Goal: Task Accomplishment & Management: Use online tool/utility

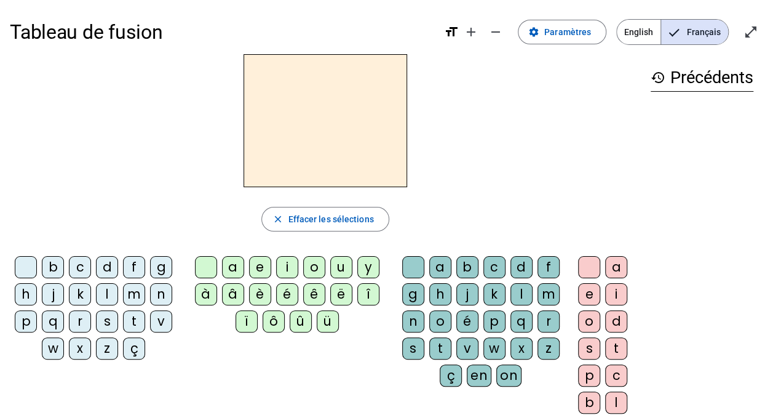
click at [76, 319] on div "r" at bounding box center [80, 321] width 22 height 22
click at [321, 264] on div "o" at bounding box center [314, 267] width 22 height 22
click at [341, 271] on div "u" at bounding box center [341, 267] width 22 height 22
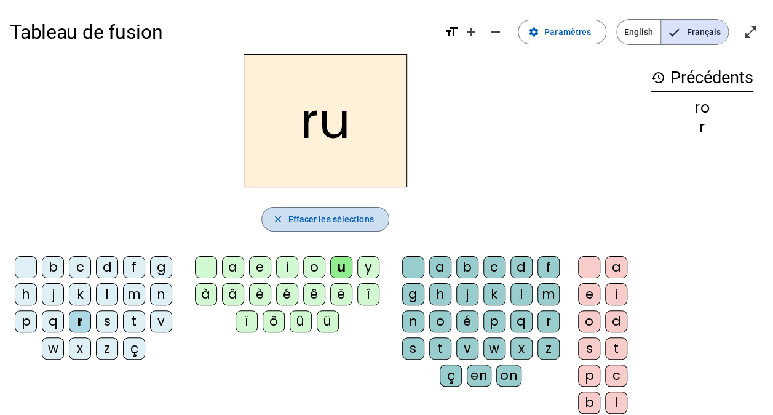
drag, startPoint x: 333, startPoint y: 217, endPoint x: 252, endPoint y: 240, distance: 83.9
click at [333, 215] on span "Effacer les sélections" at bounding box center [331, 219] width 86 height 15
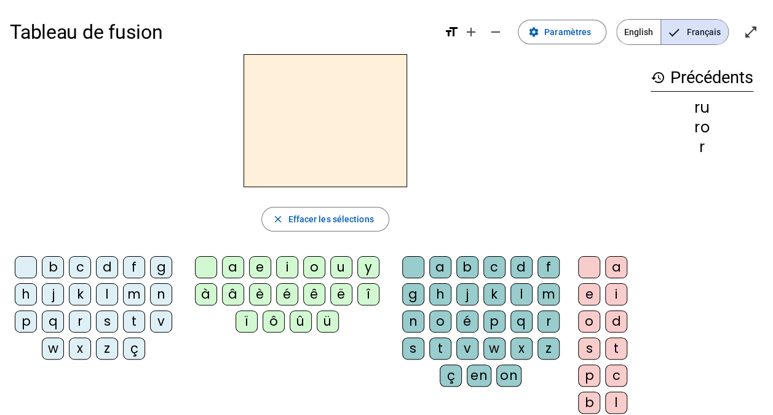
click at [83, 315] on div "r" at bounding box center [80, 321] width 22 height 22
click at [313, 263] on div "o" at bounding box center [314, 267] width 22 height 22
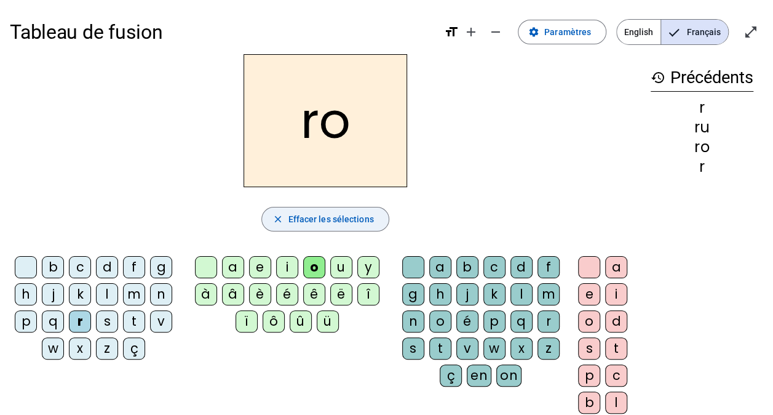
click at [345, 214] on span "Effacer les sélections" at bounding box center [331, 219] width 86 height 15
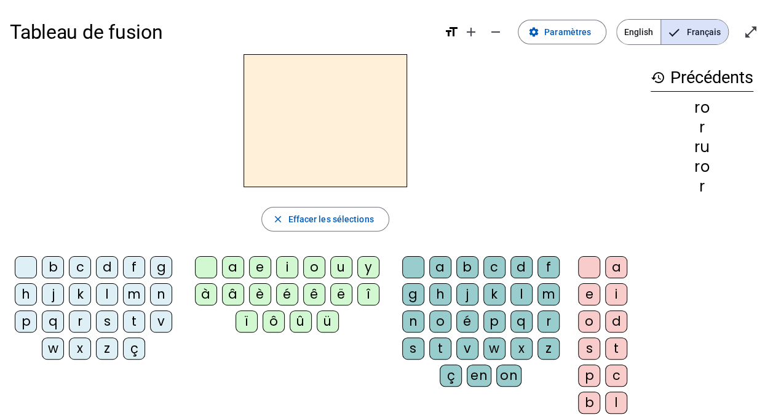
click at [79, 314] on div "r" at bounding box center [80, 321] width 22 height 22
click at [313, 269] on div "o" at bounding box center [314, 267] width 22 height 22
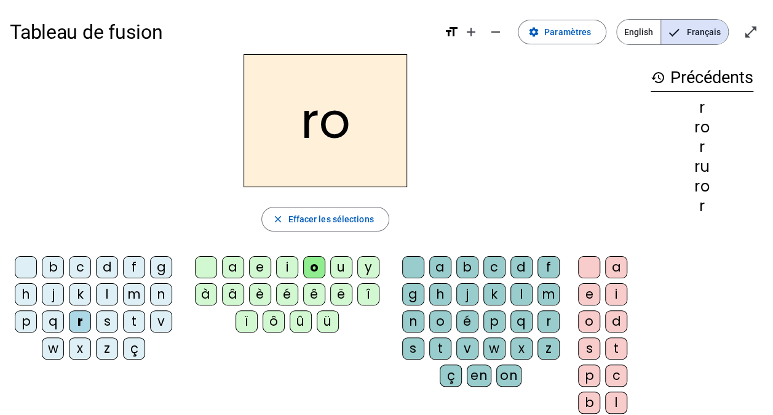
click at [338, 268] on div "u" at bounding box center [341, 267] width 22 height 22
click at [323, 267] on div "o" at bounding box center [314, 267] width 22 height 22
drag, startPoint x: 357, startPoint y: 223, endPoint x: 378, endPoint y: 227, distance: 20.6
click at [358, 224] on span "Effacer les sélections" at bounding box center [331, 219] width 86 height 15
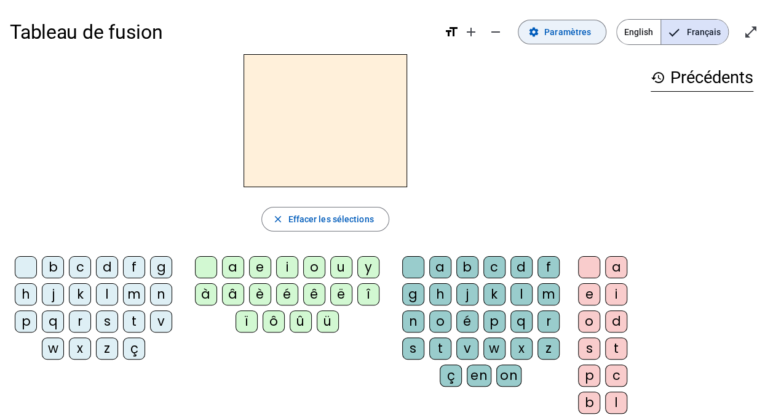
click at [581, 36] on span "Paramètres" at bounding box center [567, 32] width 47 height 15
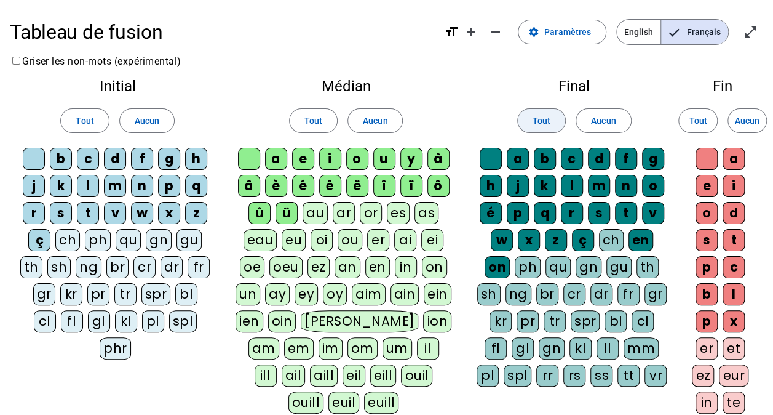
click at [536, 127] on span "Tout" at bounding box center [542, 120] width 18 height 15
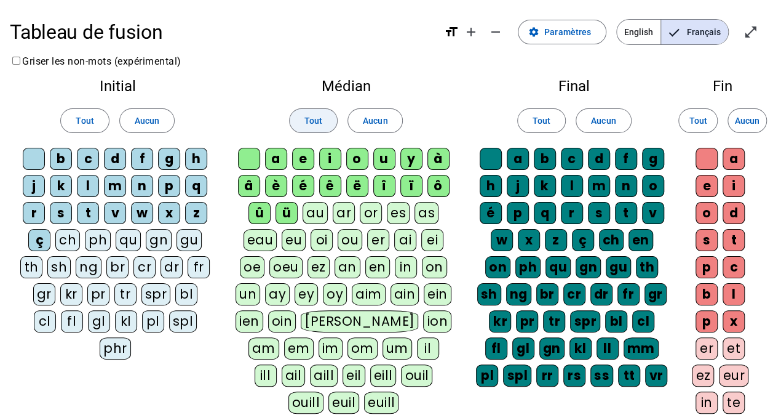
click at [333, 127] on span at bounding box center [313, 121] width 47 height 30
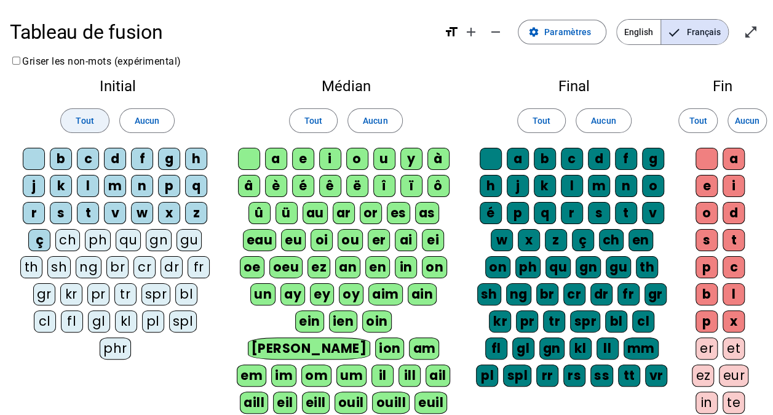
click at [84, 120] on span "Tout" at bounding box center [85, 120] width 18 height 15
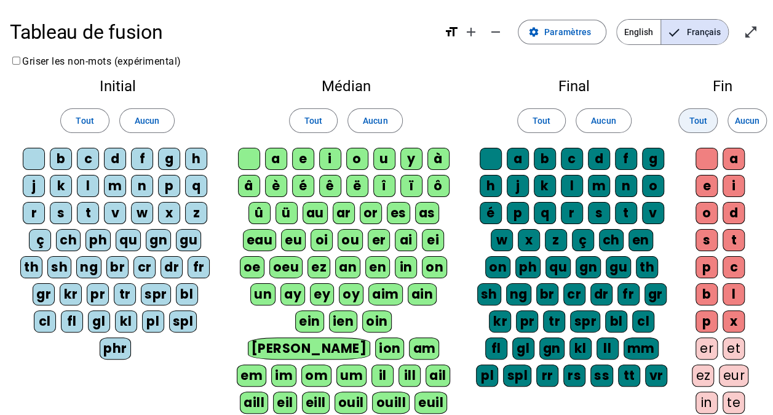
click at [696, 127] on span "Tout" at bounding box center [698, 120] width 18 height 15
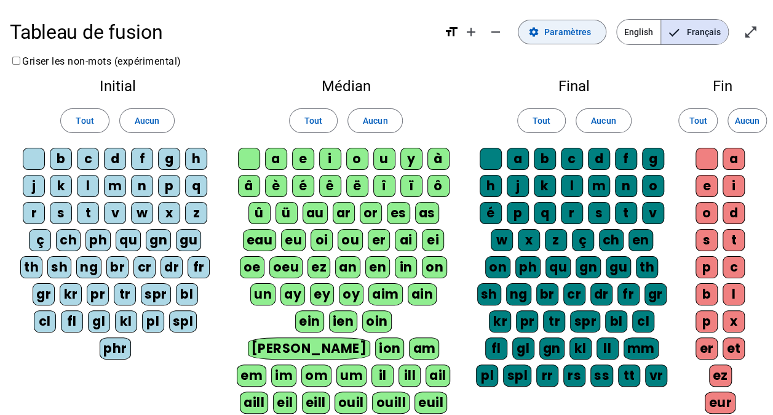
click at [571, 41] on span at bounding box center [562, 32] width 87 height 30
click at [71, 31] on h1 "Tableau de fusion" at bounding box center [222, 31] width 425 height 39
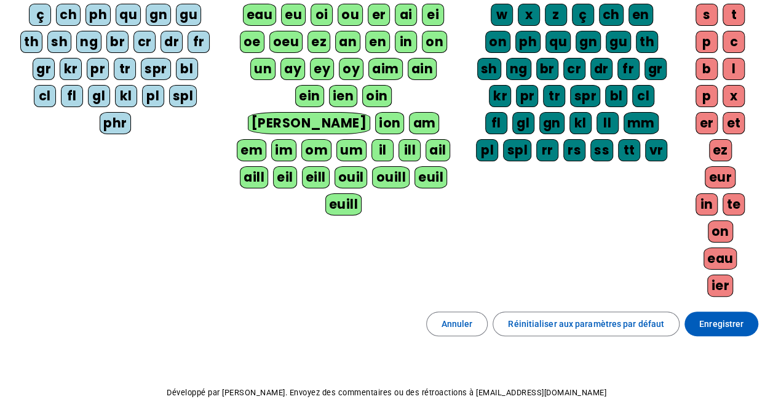
scroll to position [242, 0]
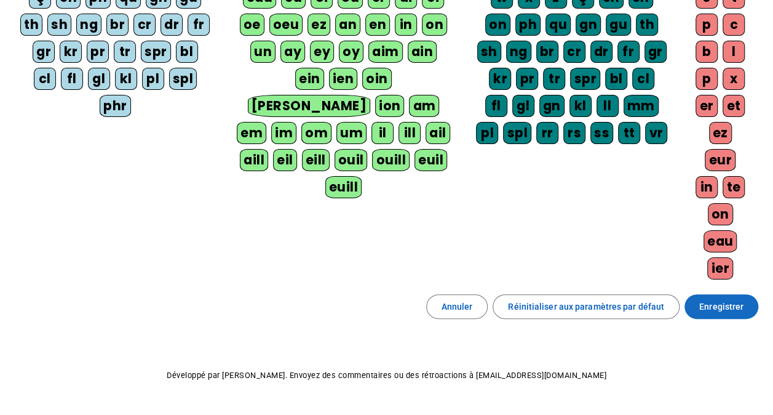
click at [711, 299] on span "Enregistrer" at bounding box center [722, 306] width 44 height 15
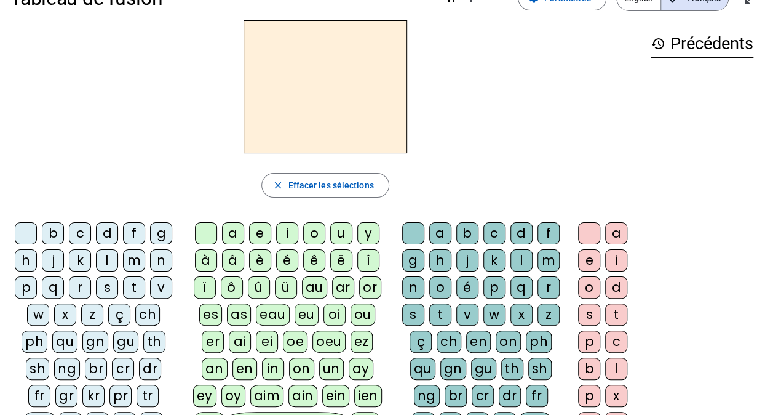
scroll to position [62, 0]
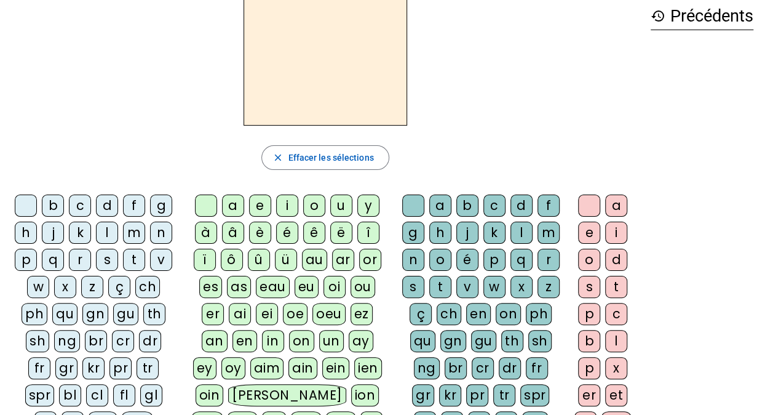
click at [79, 256] on div "r" at bounding box center [80, 260] width 22 height 22
click at [351, 289] on div "ou" at bounding box center [363, 287] width 25 height 22
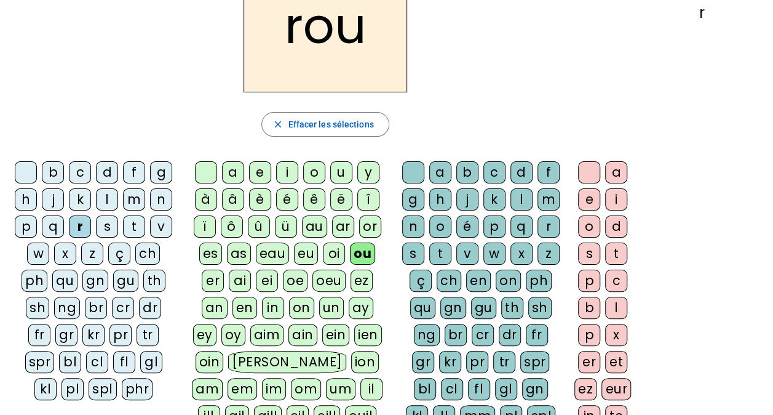
scroll to position [123, 0]
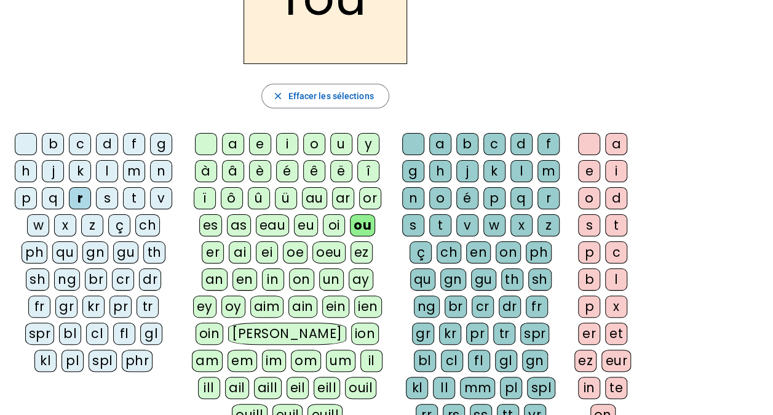
click at [592, 160] on div "e" at bounding box center [589, 171] width 22 height 22
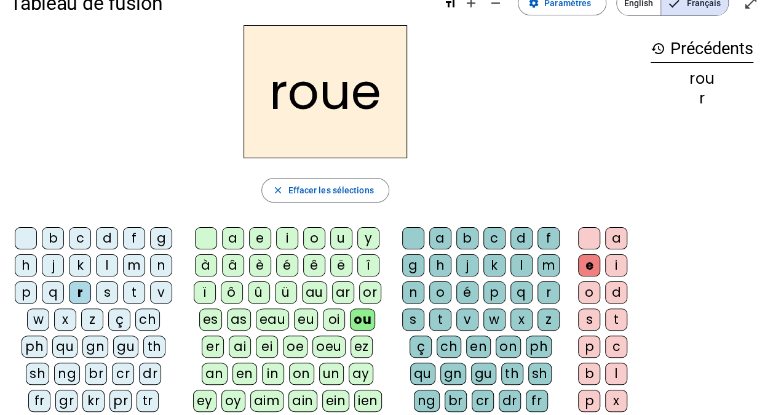
scroll to position [0, 0]
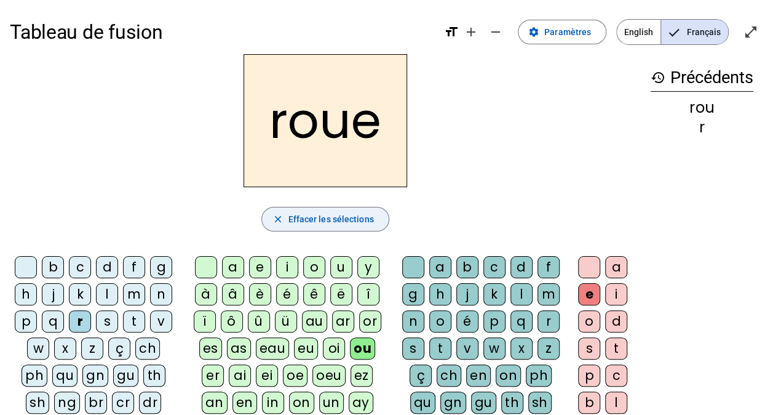
click at [318, 223] on span "Effacer les sélections" at bounding box center [331, 219] width 86 height 15
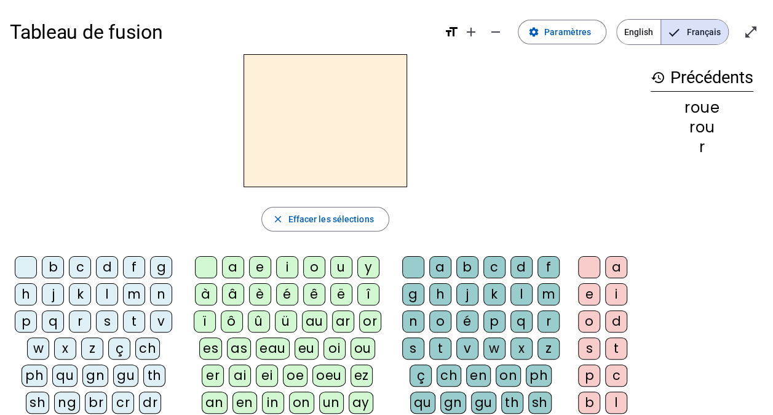
click at [106, 320] on div "s" at bounding box center [107, 321] width 22 height 22
click at [351, 349] on div "ou" at bounding box center [363, 348] width 25 height 22
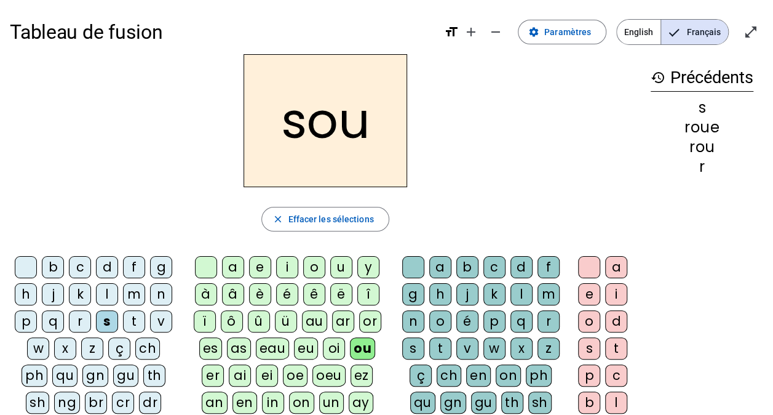
click at [413, 345] on div "s" at bounding box center [413, 348] width 22 height 22
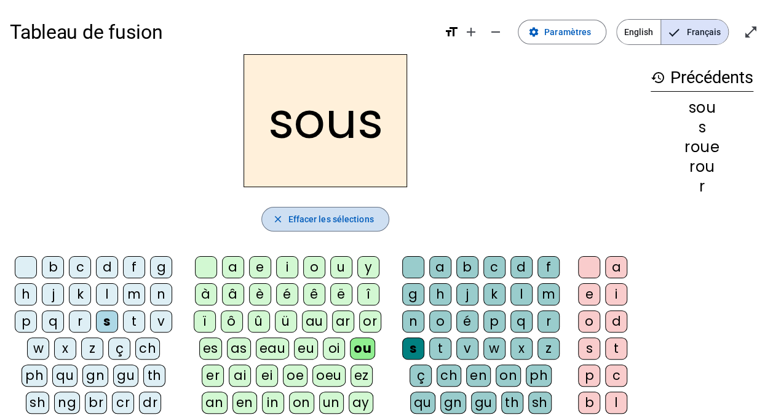
click at [322, 227] on span "button" at bounding box center [325, 219] width 126 height 30
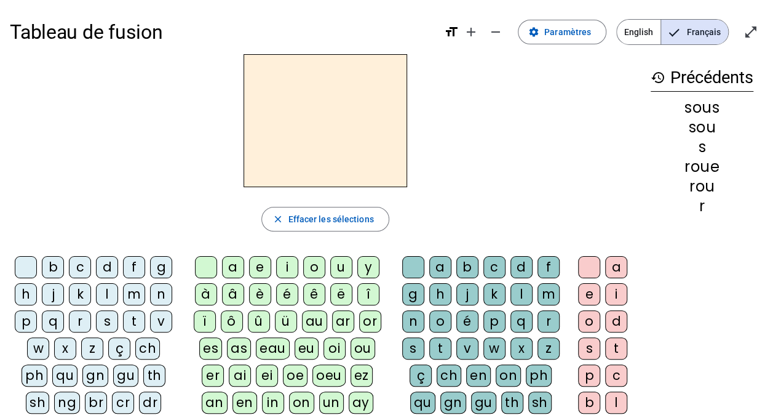
click at [28, 317] on div "p" at bounding box center [26, 321] width 22 height 22
click at [351, 348] on div "ou" at bounding box center [363, 348] width 25 height 22
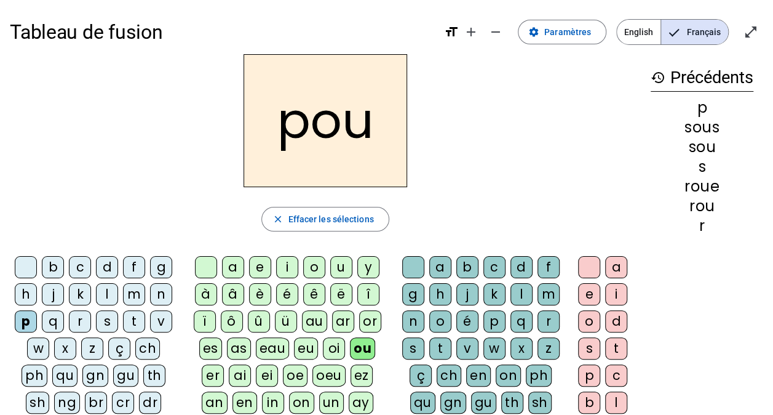
click at [545, 345] on div "z" at bounding box center [549, 348] width 22 height 22
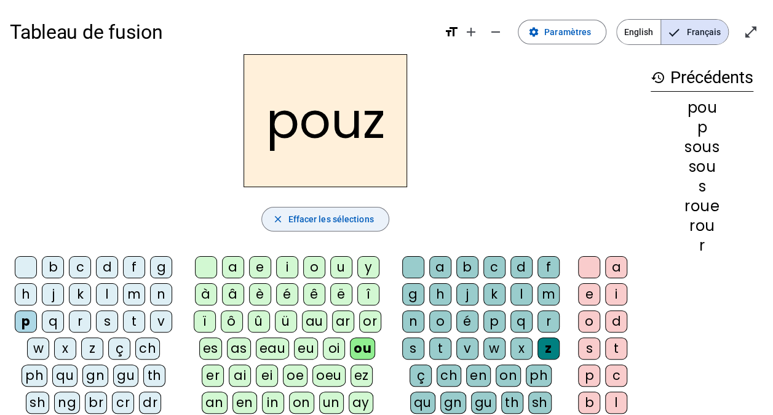
click at [323, 219] on span "Effacer les sélections" at bounding box center [331, 219] width 86 height 15
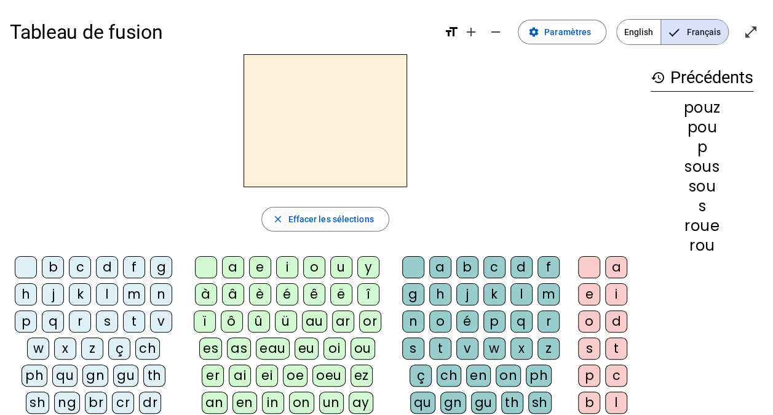
click at [17, 324] on div "p" at bounding box center [26, 321] width 22 height 22
click at [351, 346] on div "ou" at bounding box center [363, 348] width 25 height 22
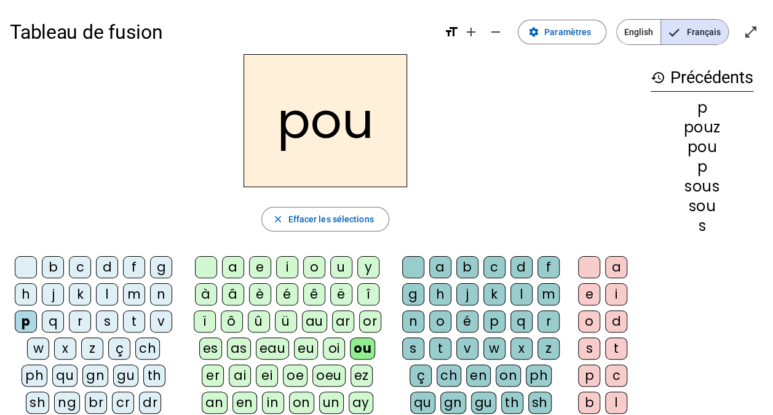
click at [551, 320] on div "r" at bounding box center [549, 321] width 22 height 22
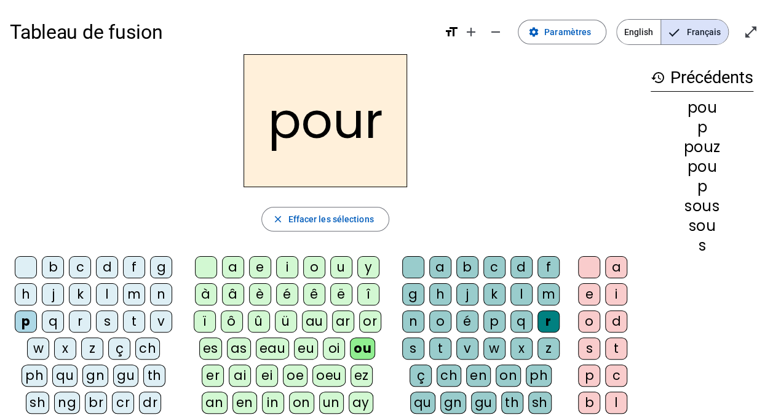
click at [380, 130] on h2 "pour" at bounding box center [326, 120] width 164 height 133
click at [28, 322] on div "p" at bounding box center [26, 321] width 22 height 22
click at [136, 322] on div "t" at bounding box center [134, 321] width 22 height 22
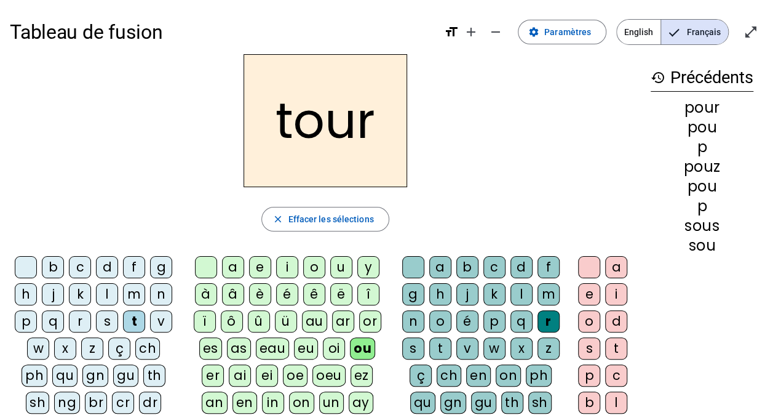
click at [22, 321] on div "p" at bounding box center [26, 321] width 22 height 22
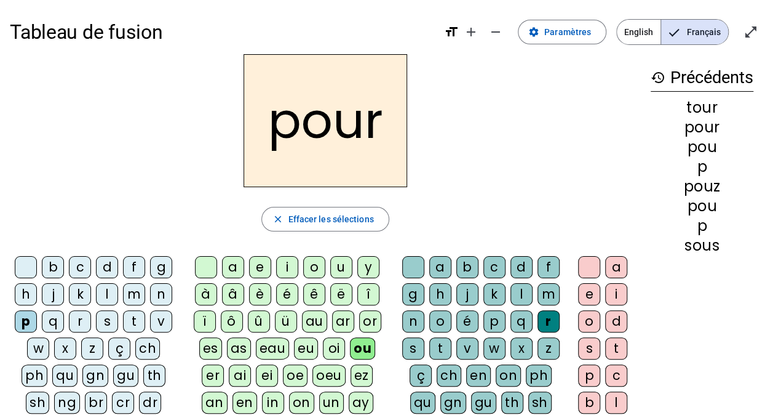
click at [130, 320] on div "t" at bounding box center [134, 321] width 22 height 22
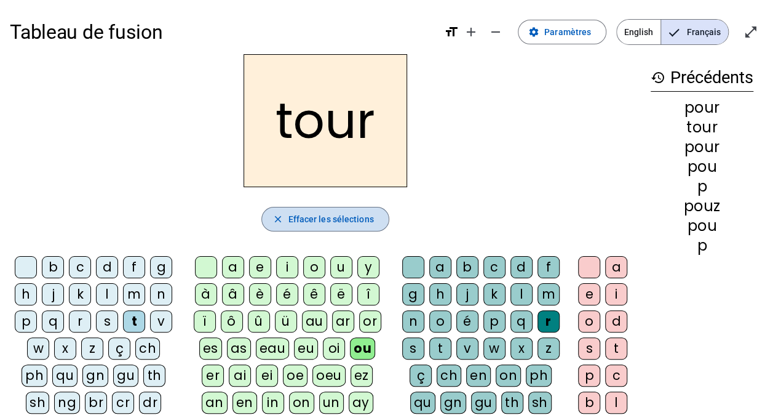
click at [303, 217] on span "Effacer les sélections" at bounding box center [331, 219] width 86 height 15
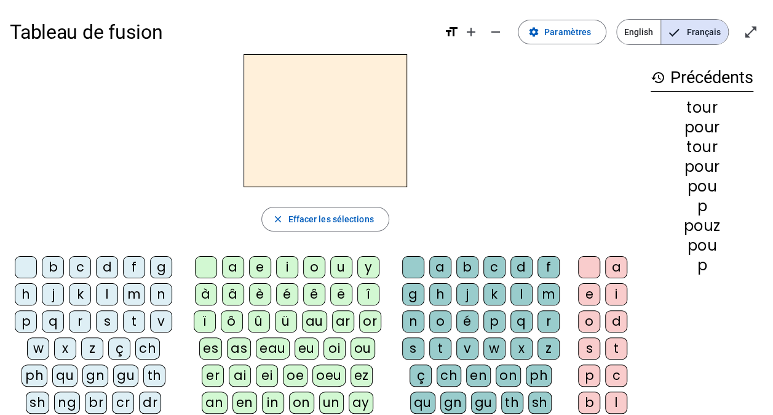
click at [110, 321] on div "s" at bounding box center [107, 321] width 22 height 22
click at [351, 349] on div "ou" at bounding box center [363, 348] width 25 height 22
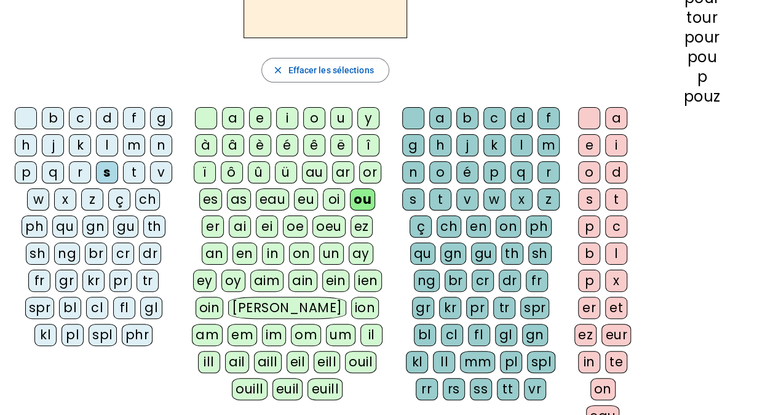
scroll to position [123, 0]
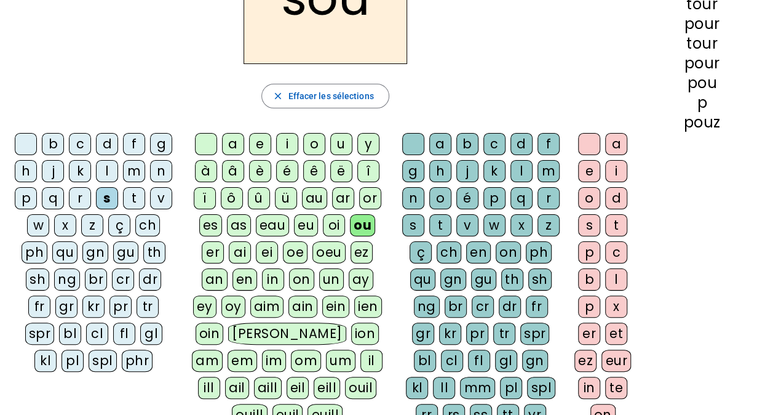
click at [546, 194] on div "r" at bounding box center [549, 198] width 22 height 22
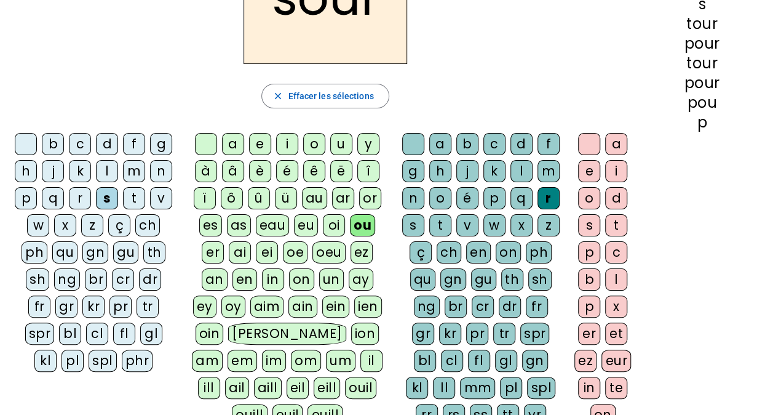
click at [618, 170] on div "i" at bounding box center [616, 171] width 22 height 22
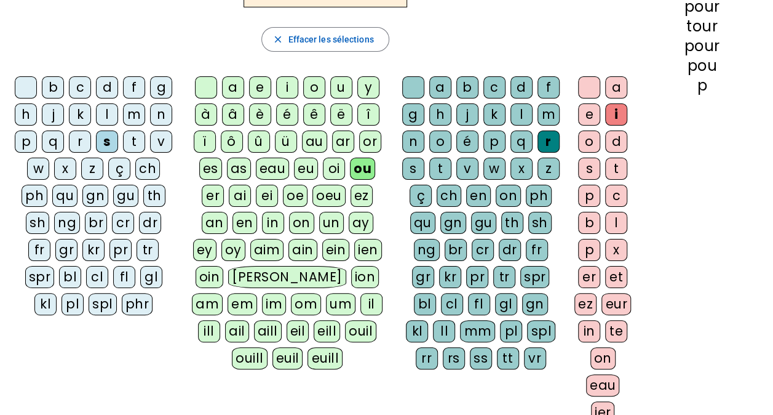
scroll to position [185, 0]
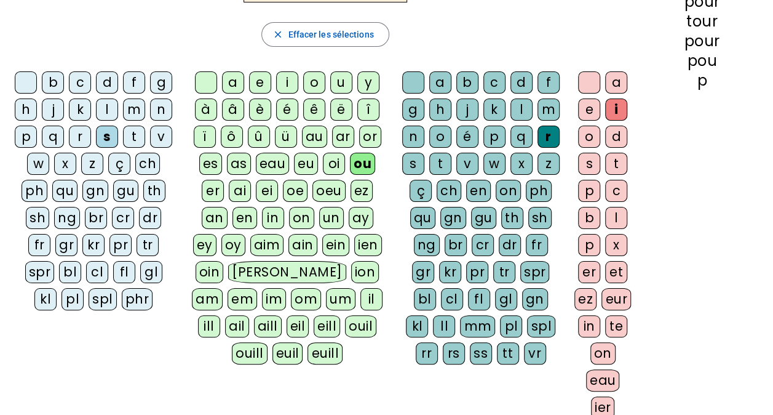
click at [584, 165] on div "s" at bounding box center [589, 164] width 22 height 22
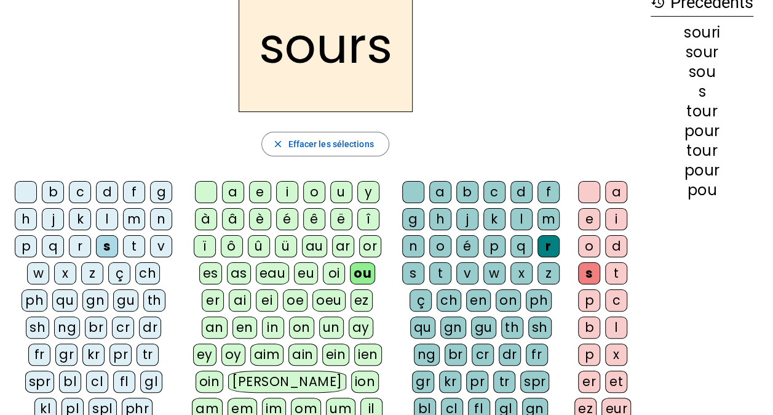
scroll to position [0, 0]
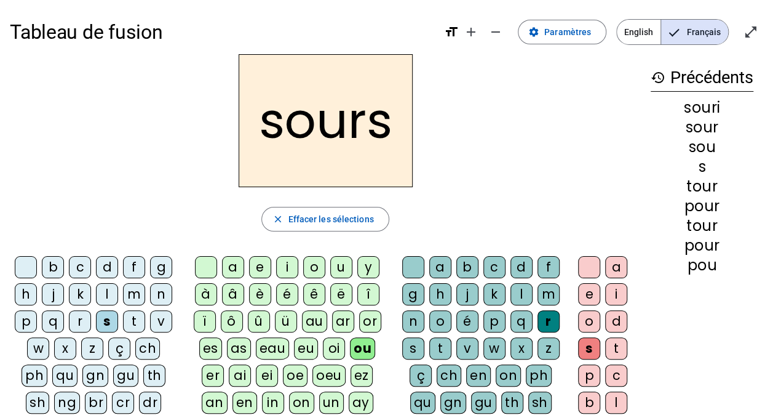
click at [586, 343] on div "s" at bounding box center [589, 348] width 22 height 22
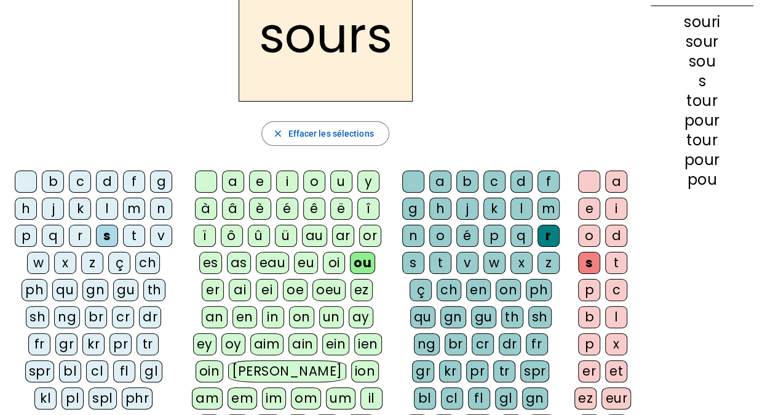
scroll to position [123, 0]
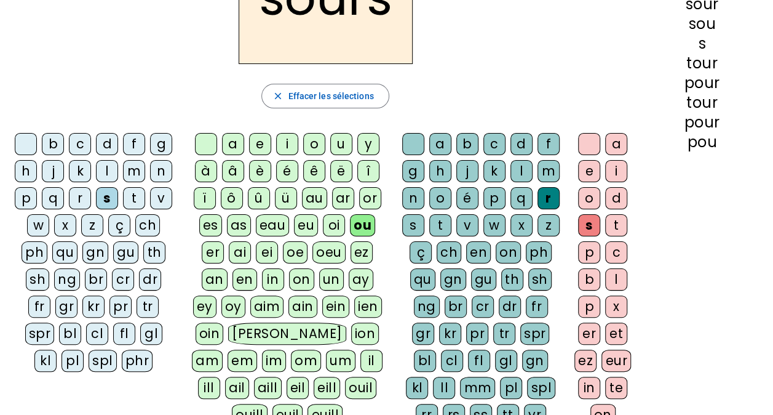
drag, startPoint x: 108, startPoint y: 164, endPoint x: 114, endPoint y: 164, distance: 6.8
click at [111, 164] on div "l" at bounding box center [107, 171] width 22 height 22
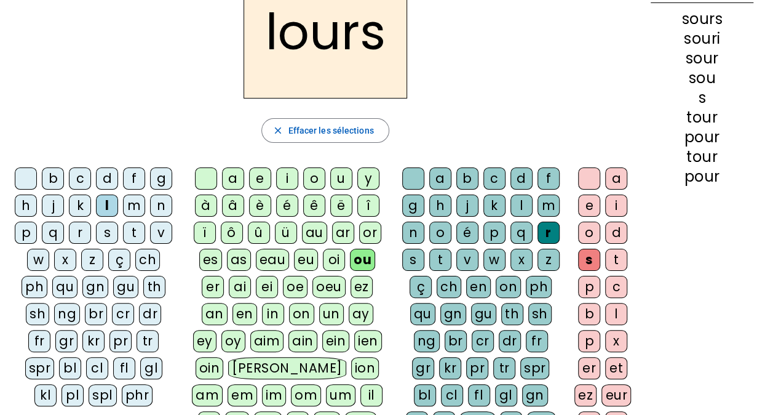
scroll to position [62, 0]
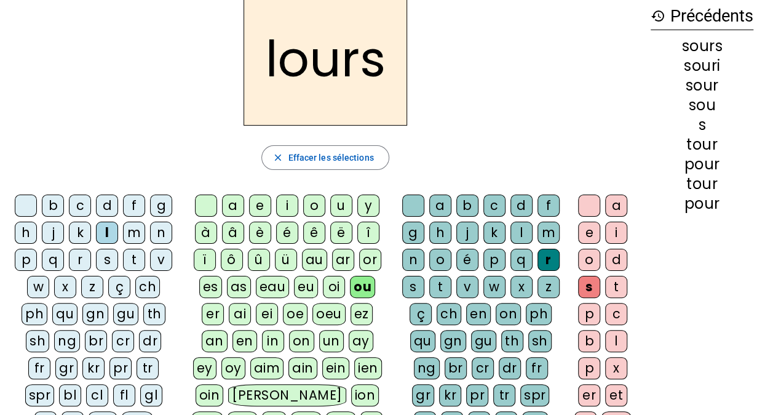
click at [623, 253] on div "d" at bounding box center [616, 260] width 22 height 22
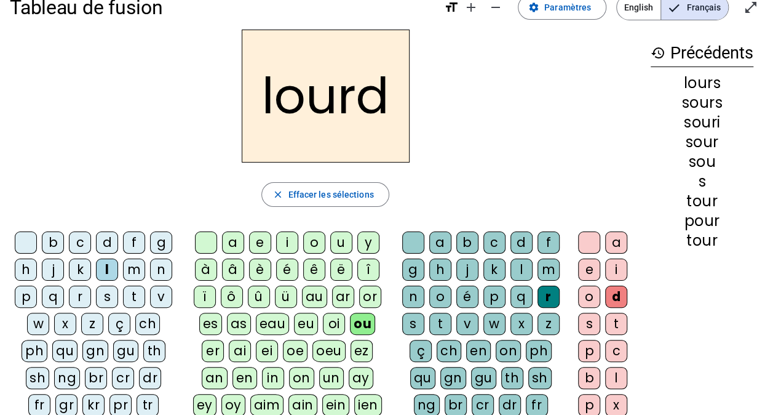
scroll to position [0, 0]
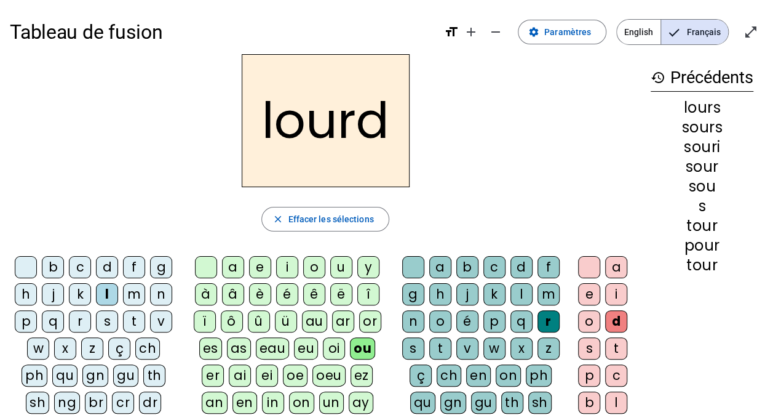
click at [556, 318] on div "r" at bounding box center [549, 321] width 22 height 22
click at [500, 317] on div "p" at bounding box center [495, 321] width 22 height 22
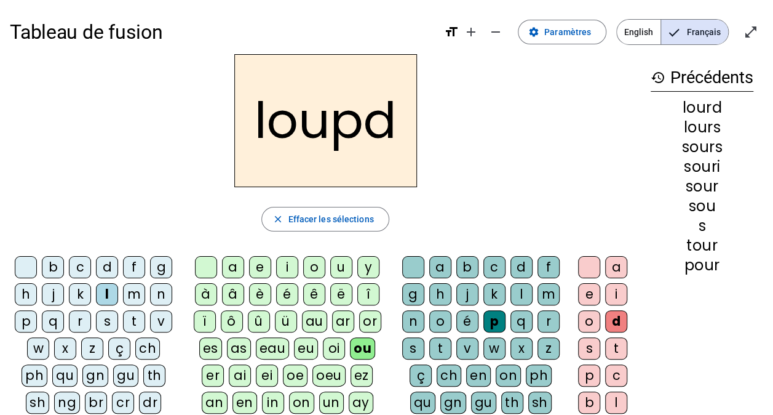
click at [584, 290] on div "e" at bounding box center [589, 294] width 22 height 22
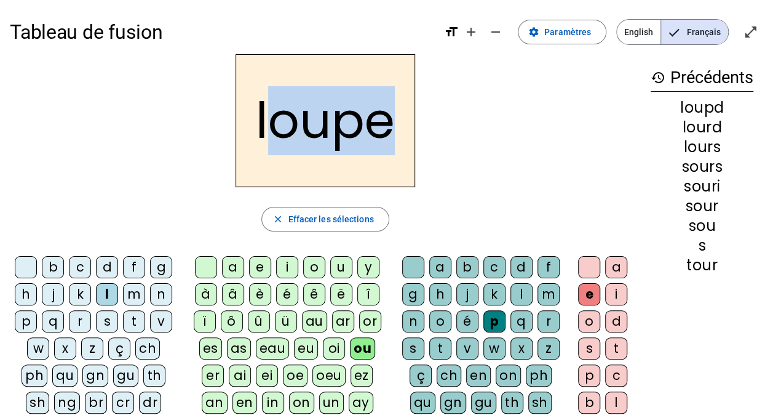
drag, startPoint x: 265, startPoint y: 126, endPoint x: 394, endPoint y: 134, distance: 128.8
click at [394, 134] on h2 "loupe" at bounding box center [326, 120] width 180 height 133
drag, startPoint x: 394, startPoint y: 134, endPoint x: 319, endPoint y: 136, distance: 74.5
click at [319, 136] on h2 "loupe" at bounding box center [326, 120] width 180 height 133
click at [267, 122] on h2 "loupe" at bounding box center [326, 120] width 180 height 133
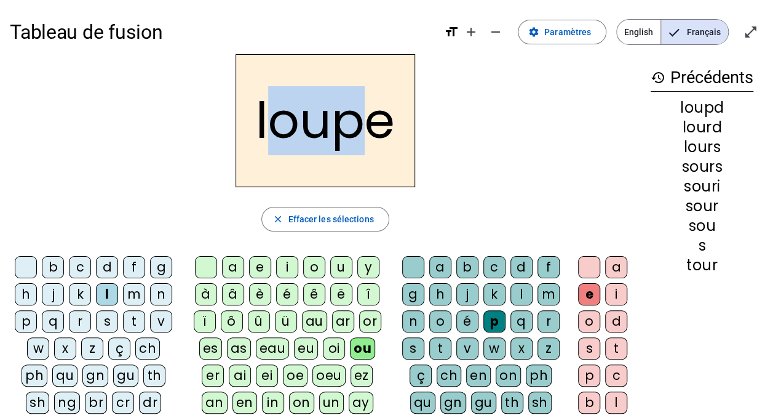
drag, startPoint x: 263, startPoint y: 121, endPoint x: 377, endPoint y: 130, distance: 113.5
click at [377, 130] on h2 "loupe" at bounding box center [326, 120] width 180 height 133
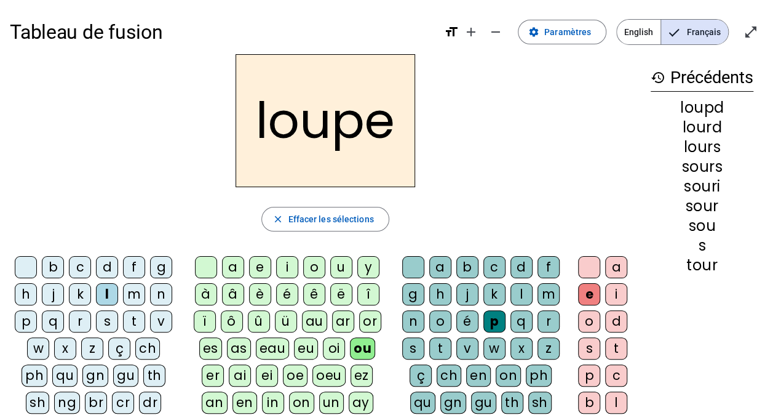
drag, startPoint x: 377, startPoint y: 130, endPoint x: 450, endPoint y: 150, distance: 76.0
click at [450, 150] on div "loupe" at bounding box center [325, 120] width 631 height 133
drag, startPoint x: 329, startPoint y: 215, endPoint x: 334, endPoint y: 173, distance: 42.1
click at [329, 215] on span "Effacer les sélections" at bounding box center [331, 219] width 86 height 15
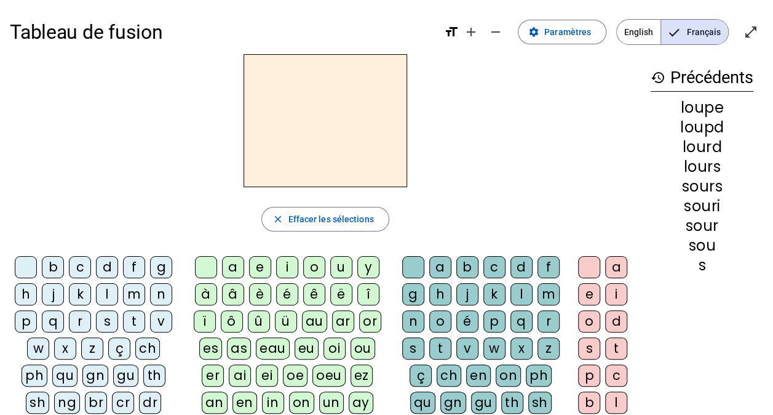
click at [110, 324] on div "s" at bounding box center [107, 321] width 22 height 22
click at [351, 341] on div "ou" at bounding box center [363, 348] width 25 height 22
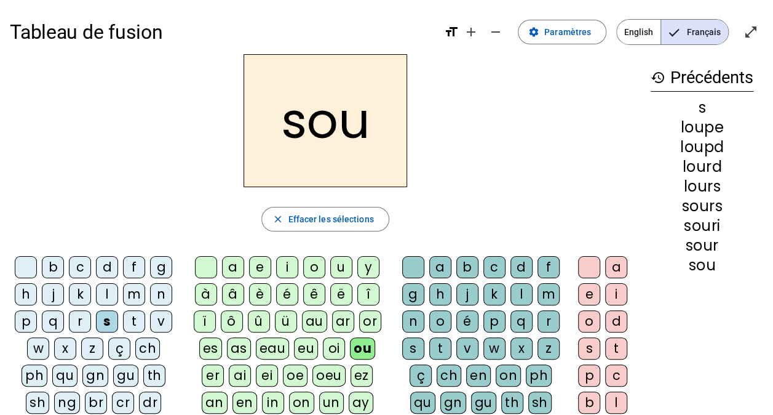
click at [490, 316] on div "p" at bounding box center [495, 321] width 22 height 22
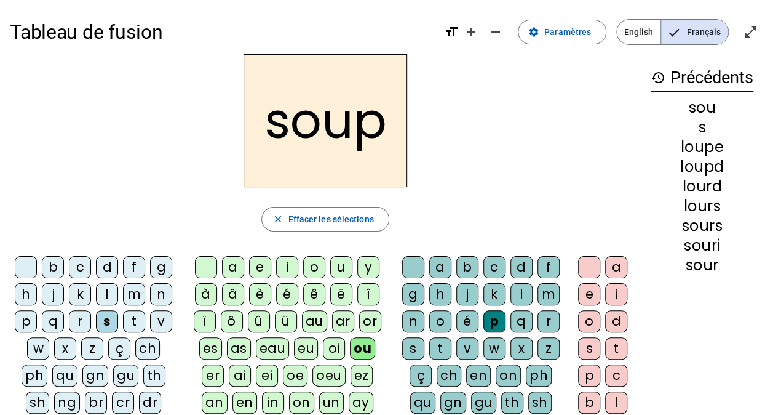
click at [581, 294] on div "e" at bounding box center [589, 294] width 22 height 22
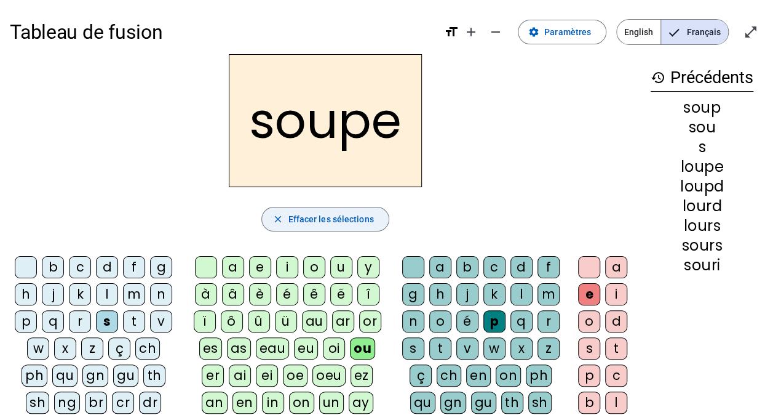
click at [336, 212] on span "Effacer les sélections" at bounding box center [331, 219] width 86 height 15
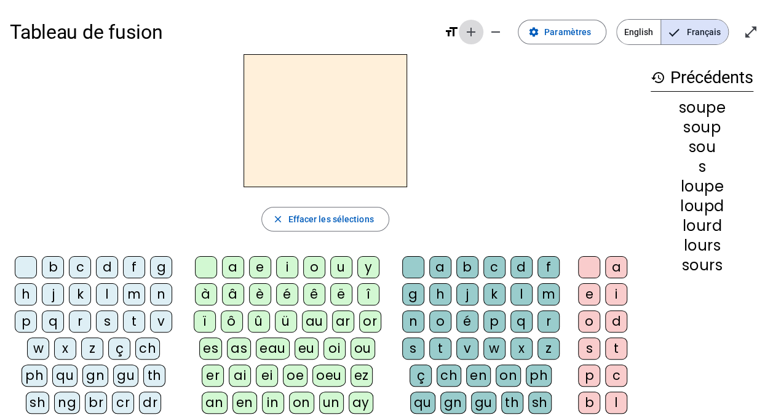
click at [475, 36] on mat-icon "add" at bounding box center [471, 32] width 15 height 15
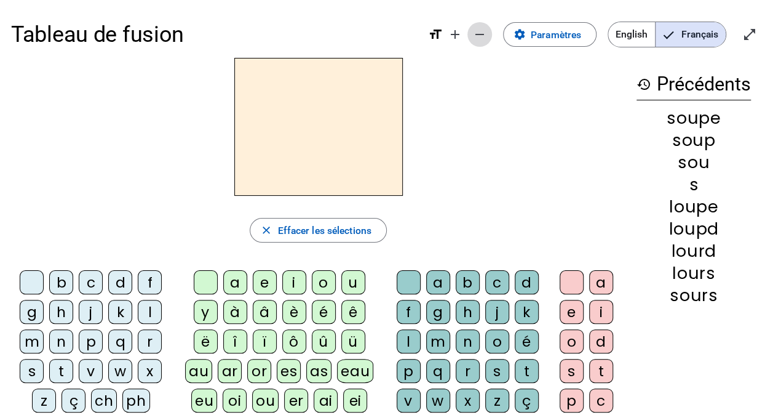
click at [477, 36] on mat-icon "remove" at bounding box center [479, 34] width 15 height 15
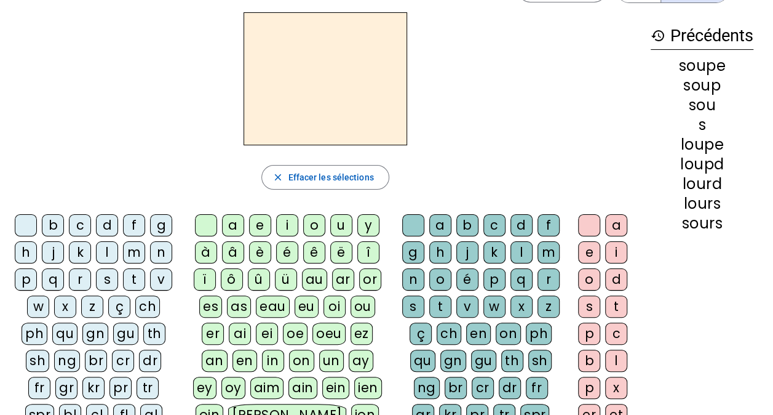
scroll to position [62, 0]
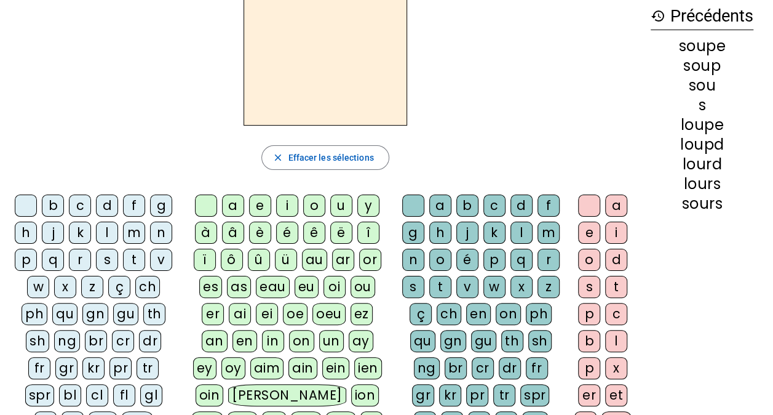
click at [351, 288] on div "ou" at bounding box center [363, 287] width 25 height 22
click at [549, 260] on div "r" at bounding box center [549, 260] width 22 height 22
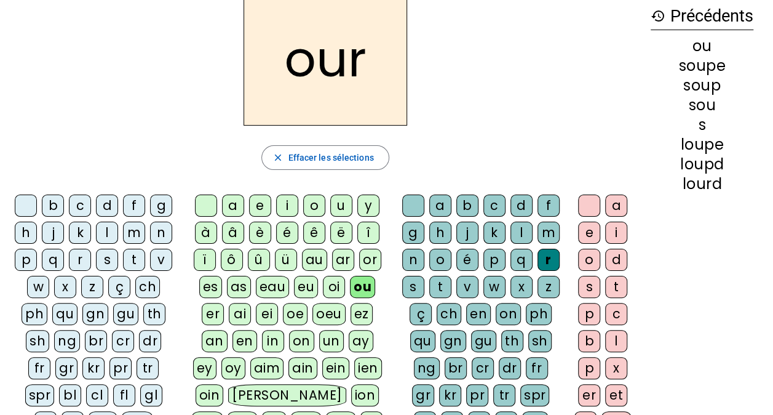
click at [593, 282] on div "s" at bounding box center [589, 287] width 22 height 22
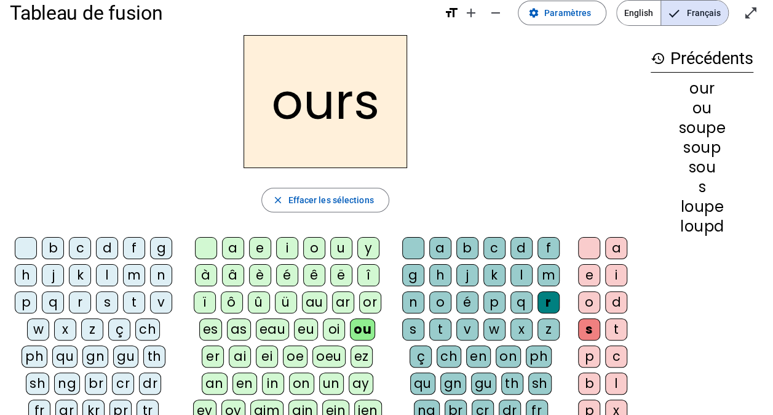
scroll to position [0, 0]
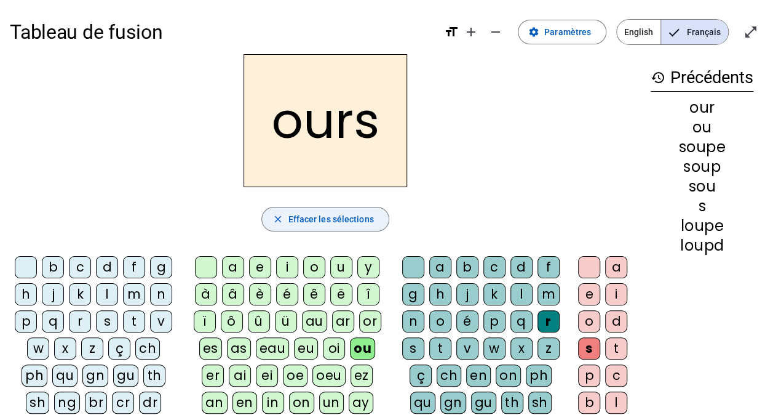
click at [310, 217] on span "Effacer les sélections" at bounding box center [331, 219] width 86 height 15
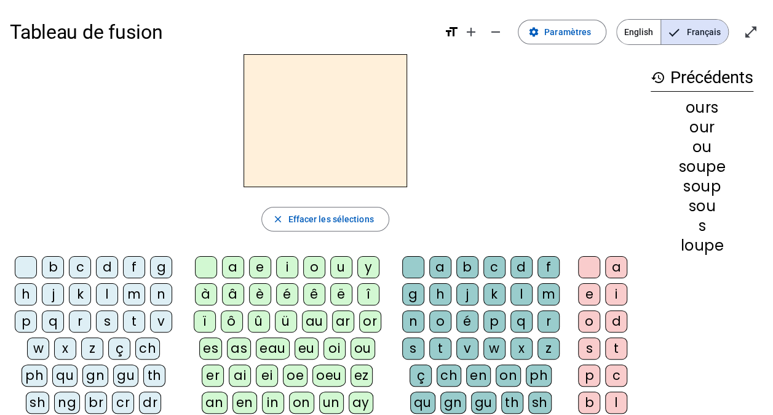
click at [136, 311] on div "t" at bounding box center [134, 321] width 22 height 22
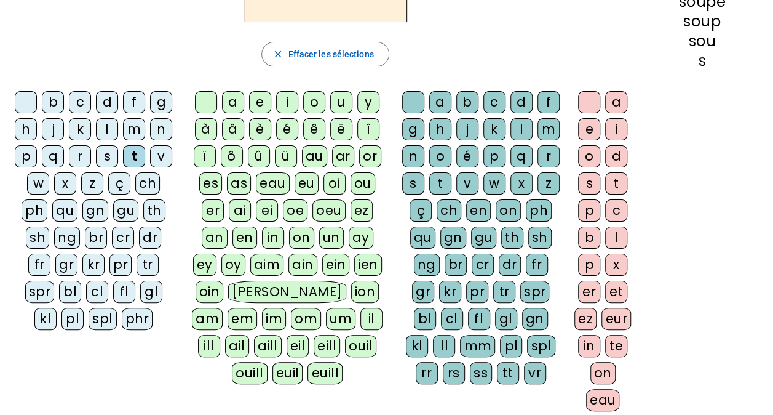
scroll to position [185, 0]
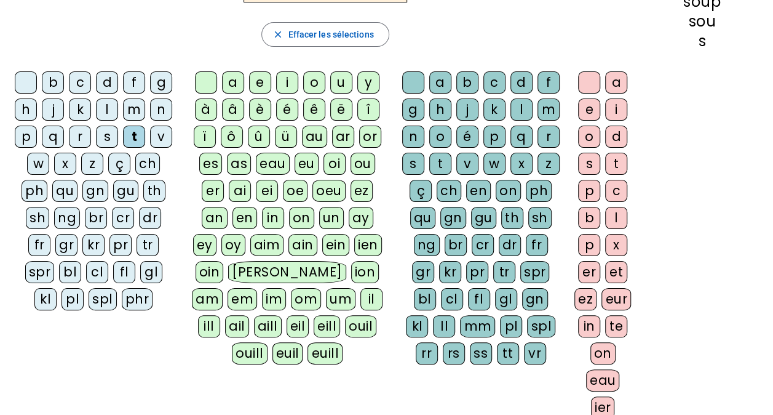
click at [150, 239] on div "tr" at bounding box center [148, 245] width 22 height 22
click at [351, 164] on div "ou" at bounding box center [363, 164] width 25 height 22
click at [465, 160] on div "v" at bounding box center [467, 164] width 22 height 22
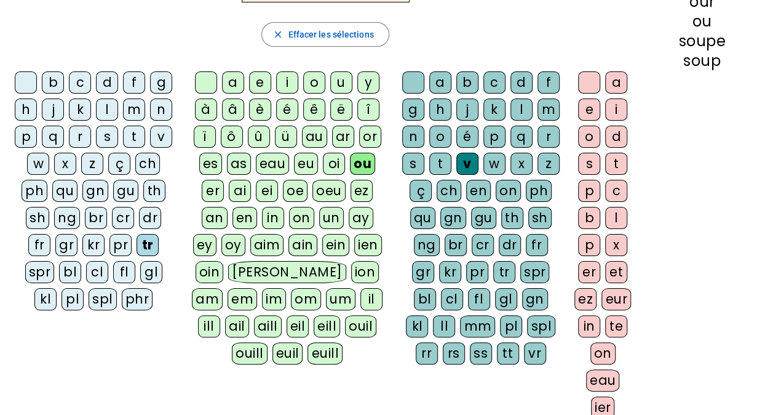
click at [586, 104] on div "e" at bounding box center [589, 109] width 22 height 22
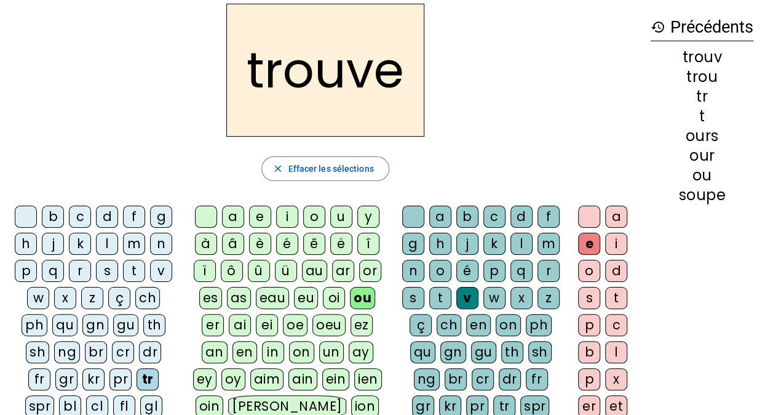
scroll to position [0, 0]
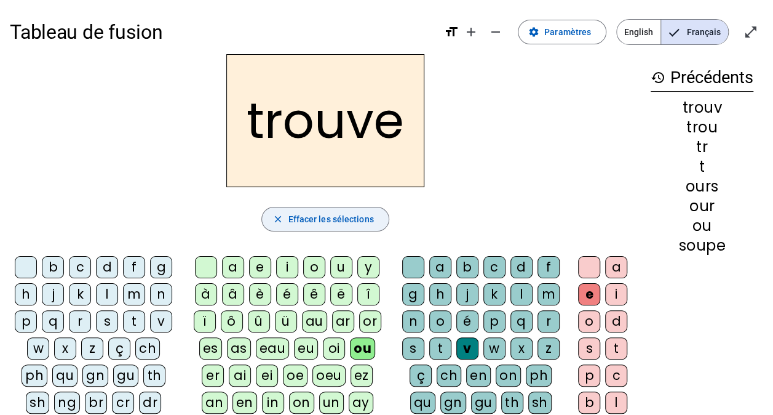
click at [321, 223] on span "Effacer les sélections" at bounding box center [331, 219] width 86 height 15
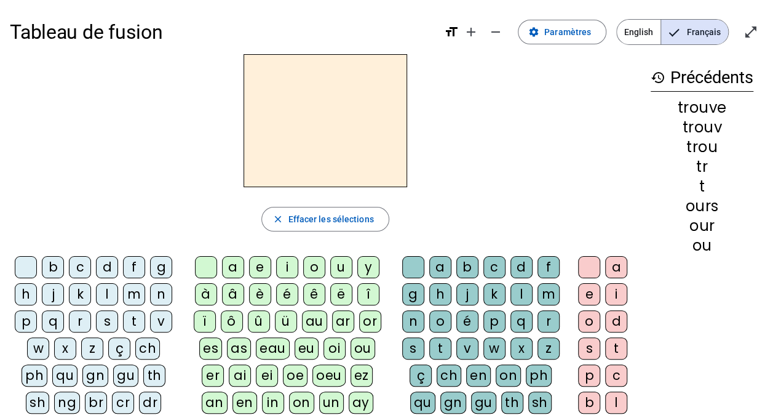
click at [108, 292] on div "l" at bounding box center [107, 294] width 22 height 22
click at [351, 343] on div "ou" at bounding box center [363, 348] width 25 height 22
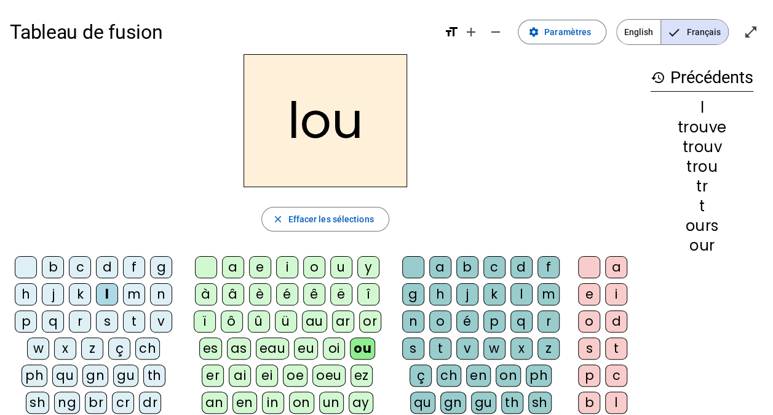
drag, startPoint x: 546, startPoint y: 314, endPoint x: 602, endPoint y: 322, distance: 56.0
click at [546, 314] on div "r" at bounding box center [549, 321] width 22 height 22
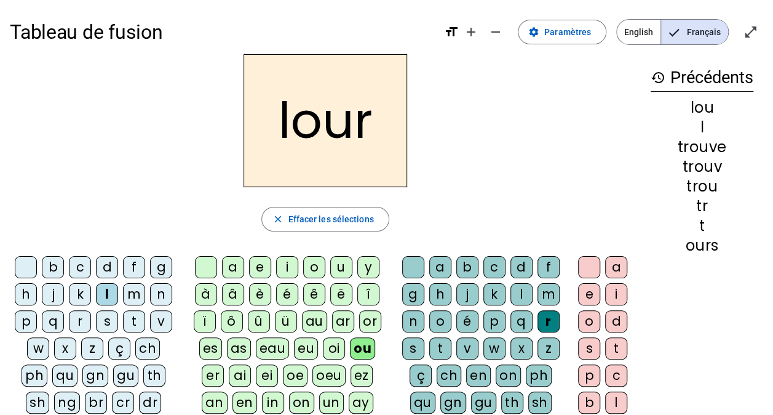
click at [613, 319] on div "d" at bounding box center [616, 321] width 22 height 22
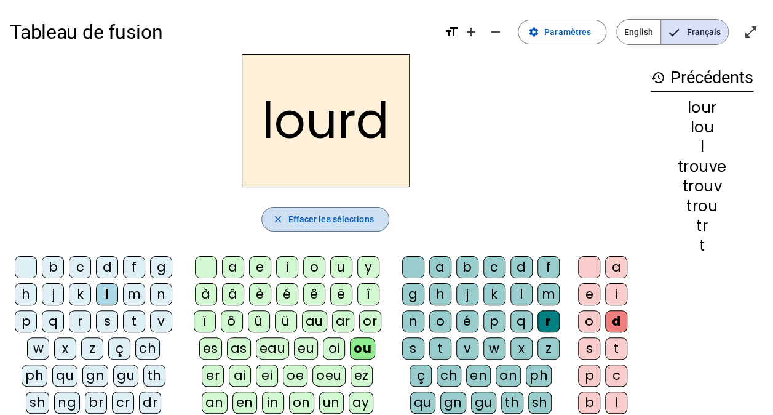
click at [332, 209] on span "button" at bounding box center [325, 219] width 126 height 30
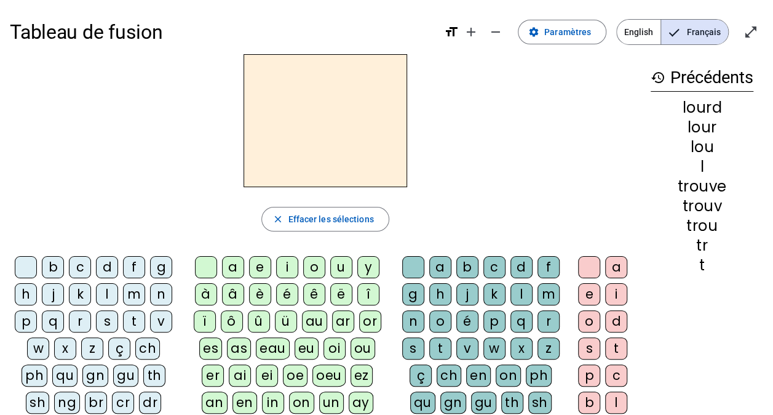
click at [25, 320] on div "p" at bounding box center [26, 321] width 22 height 22
click at [351, 343] on div "ou" at bounding box center [363, 348] width 25 height 22
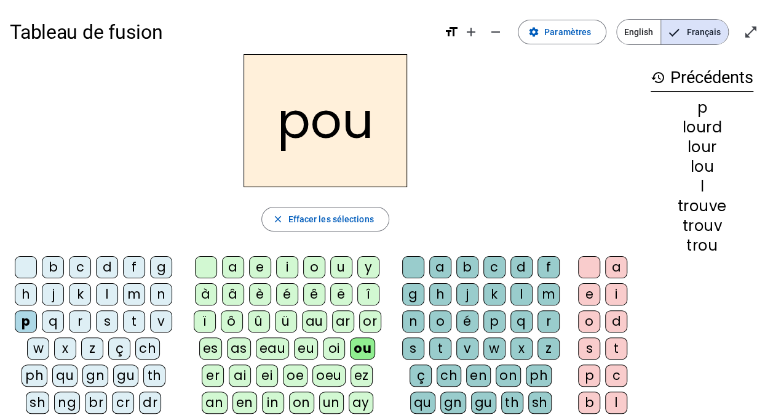
click at [520, 293] on div "l" at bounding box center [522, 294] width 22 height 22
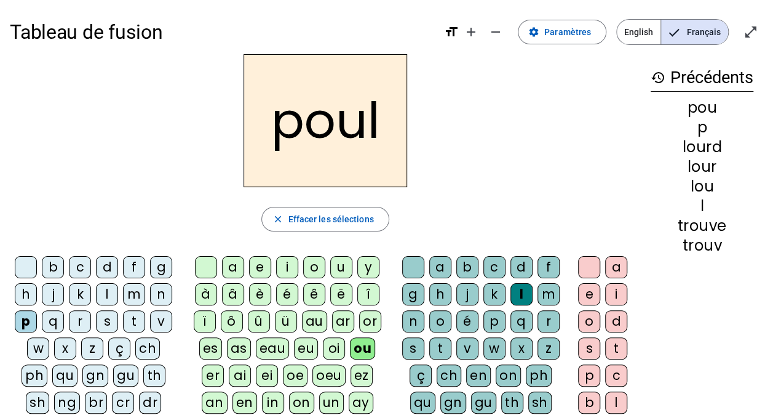
click at [593, 293] on div "e" at bounding box center [589, 294] width 22 height 22
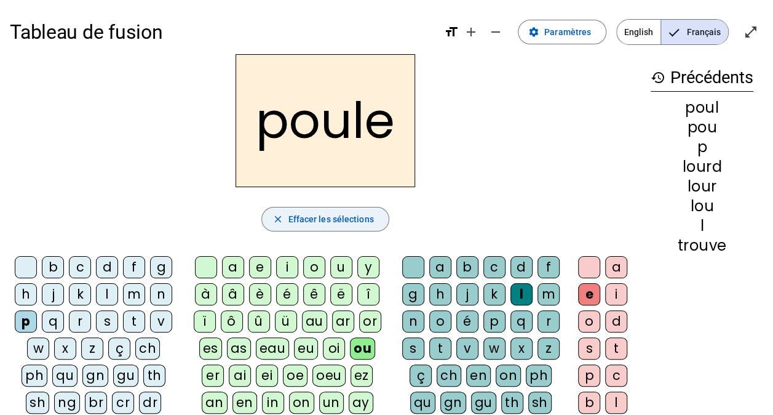
click at [345, 220] on span "Effacer les sélections" at bounding box center [331, 219] width 86 height 15
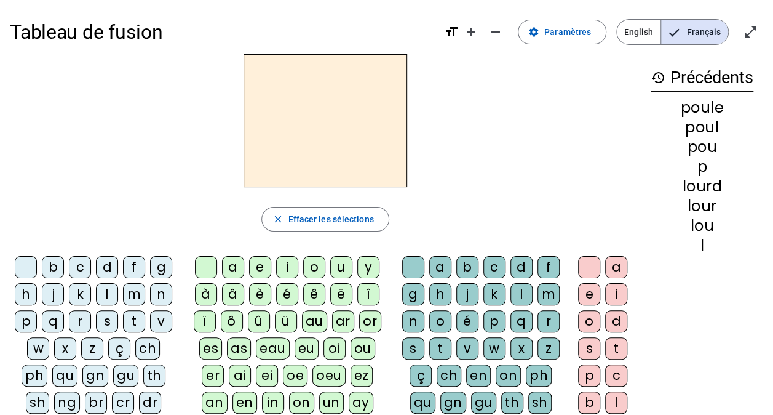
click at [50, 295] on div "j" at bounding box center [53, 294] width 22 height 22
click at [351, 347] on div "ou" at bounding box center [363, 348] width 25 height 22
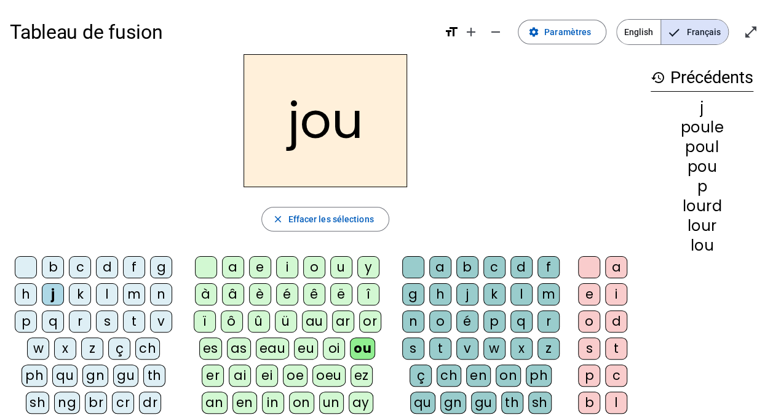
click at [549, 320] on div "r" at bounding box center [549, 321] width 22 height 22
